Goal: Task Accomplishment & Management: Use online tool/utility

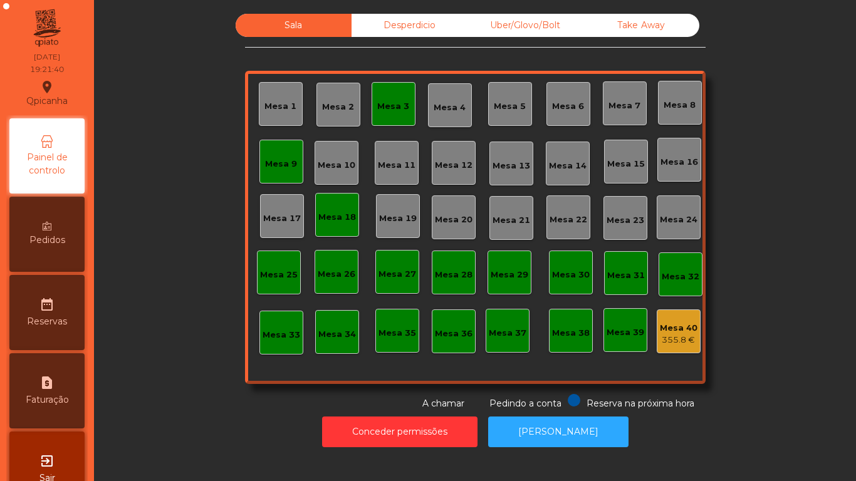
click at [328, 220] on div "Mesa 18" at bounding box center [337, 217] width 38 height 13
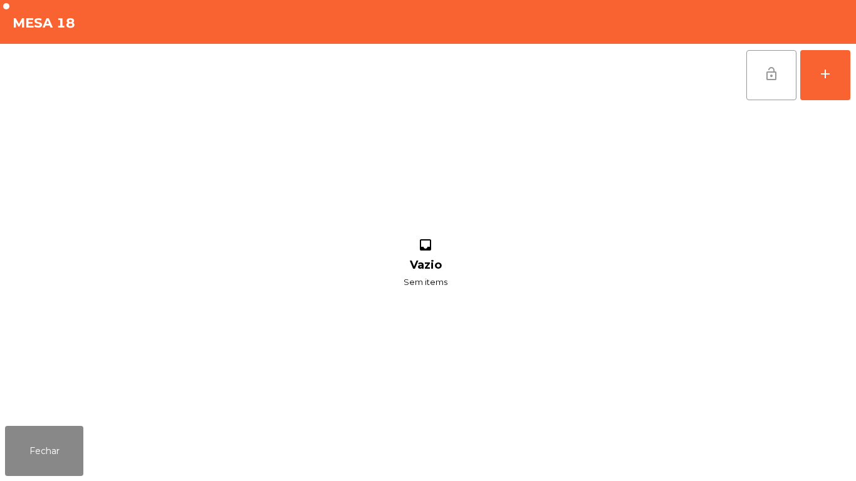
click at [758, 80] on button "lock_open" at bounding box center [771, 75] width 50 height 50
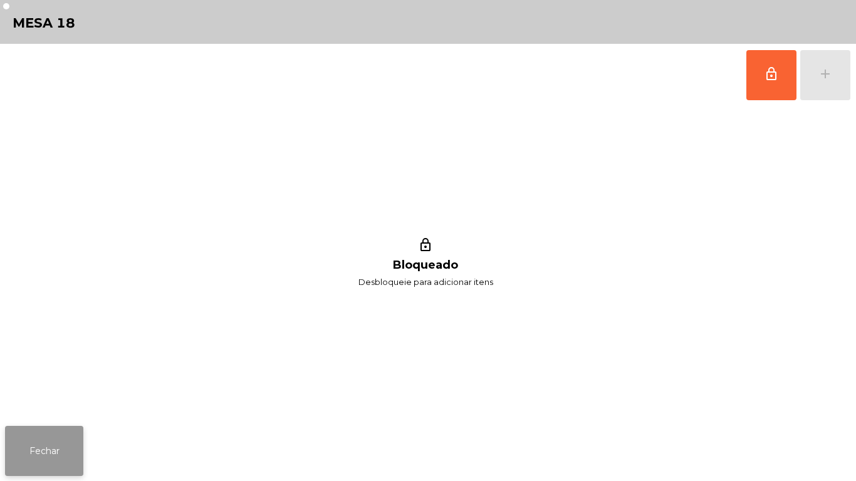
click at [62, 449] on button "Fechar" at bounding box center [44, 451] width 78 height 50
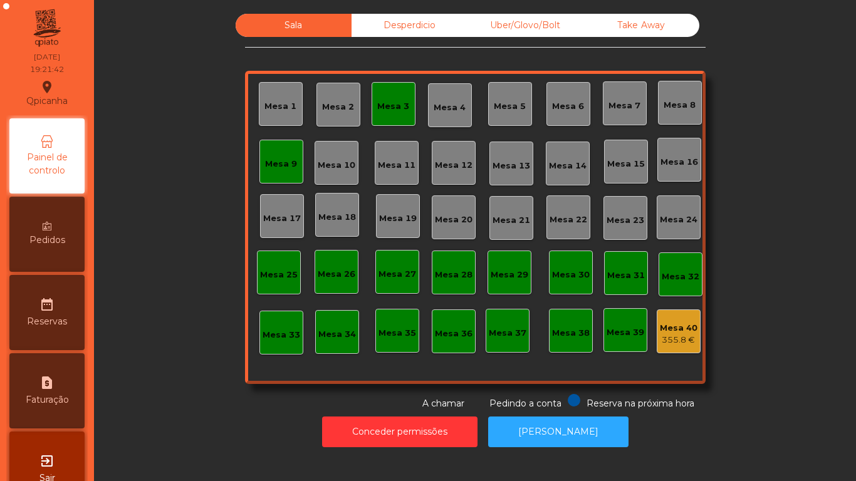
click at [293, 170] on div "Mesa 9" at bounding box center [281, 162] width 44 height 44
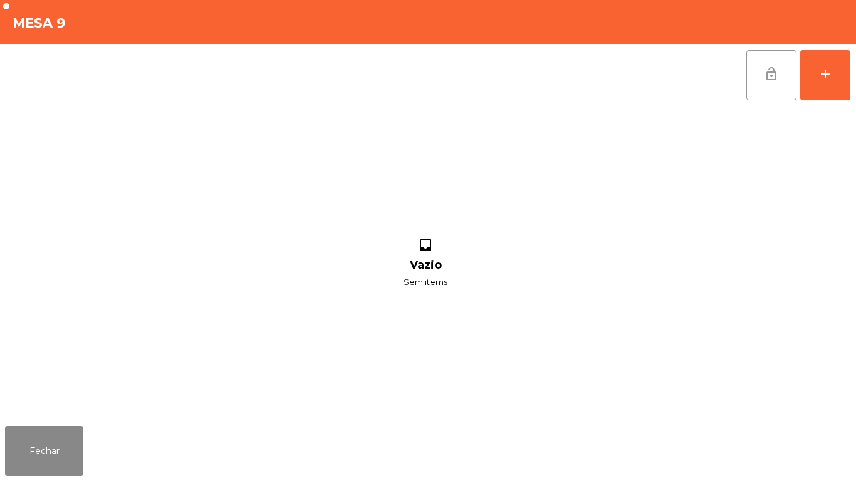
click at [785, 78] on button "lock_open" at bounding box center [771, 75] width 50 height 50
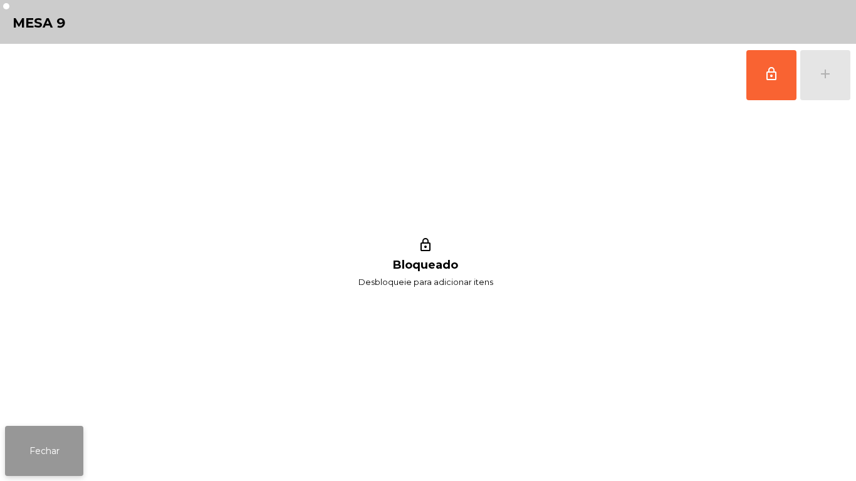
click at [56, 429] on button "Fechar" at bounding box center [44, 451] width 78 height 50
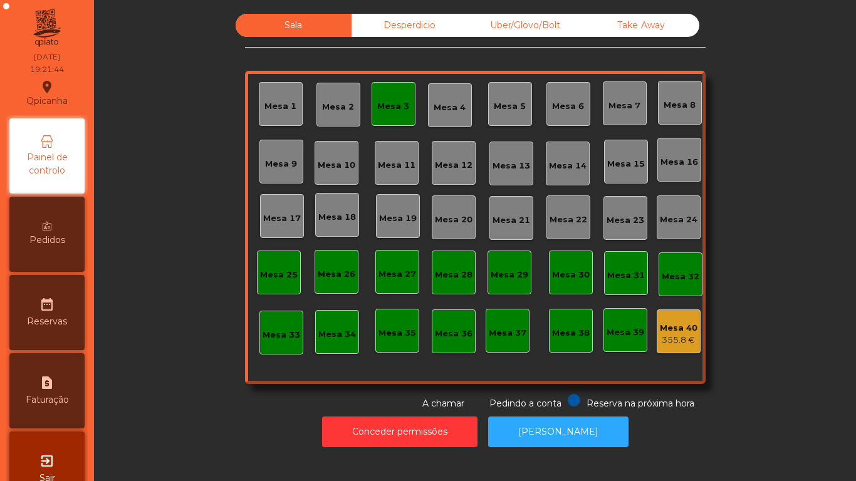
click at [397, 105] on div "Mesa 3" at bounding box center [393, 106] width 32 height 13
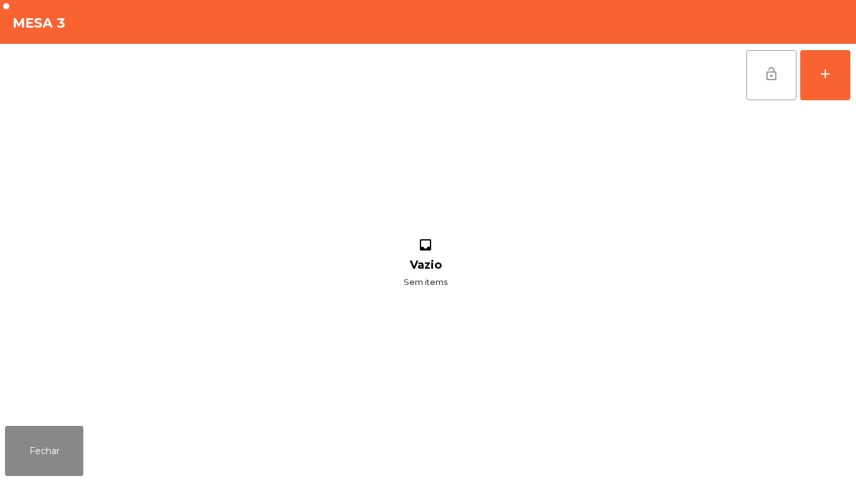
click at [766, 66] on span "lock_open" at bounding box center [771, 73] width 15 height 15
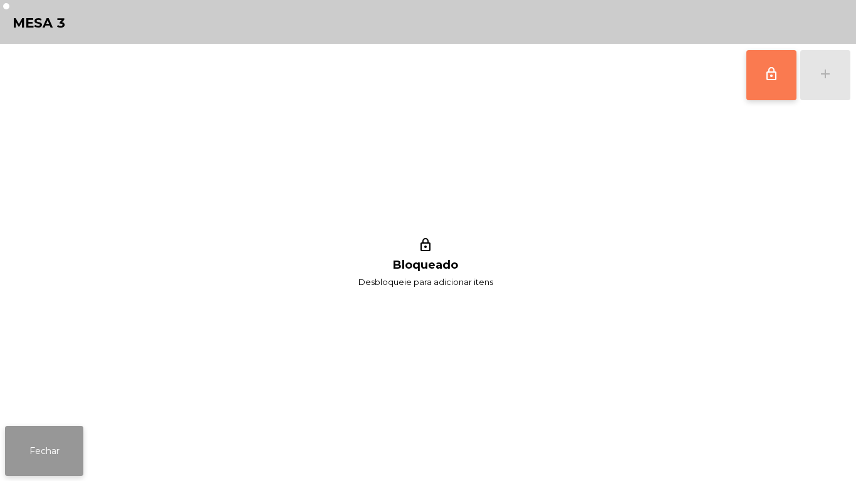
click at [46, 456] on button "Fechar" at bounding box center [44, 451] width 78 height 50
